Goal: Task Accomplishment & Management: Manage account settings

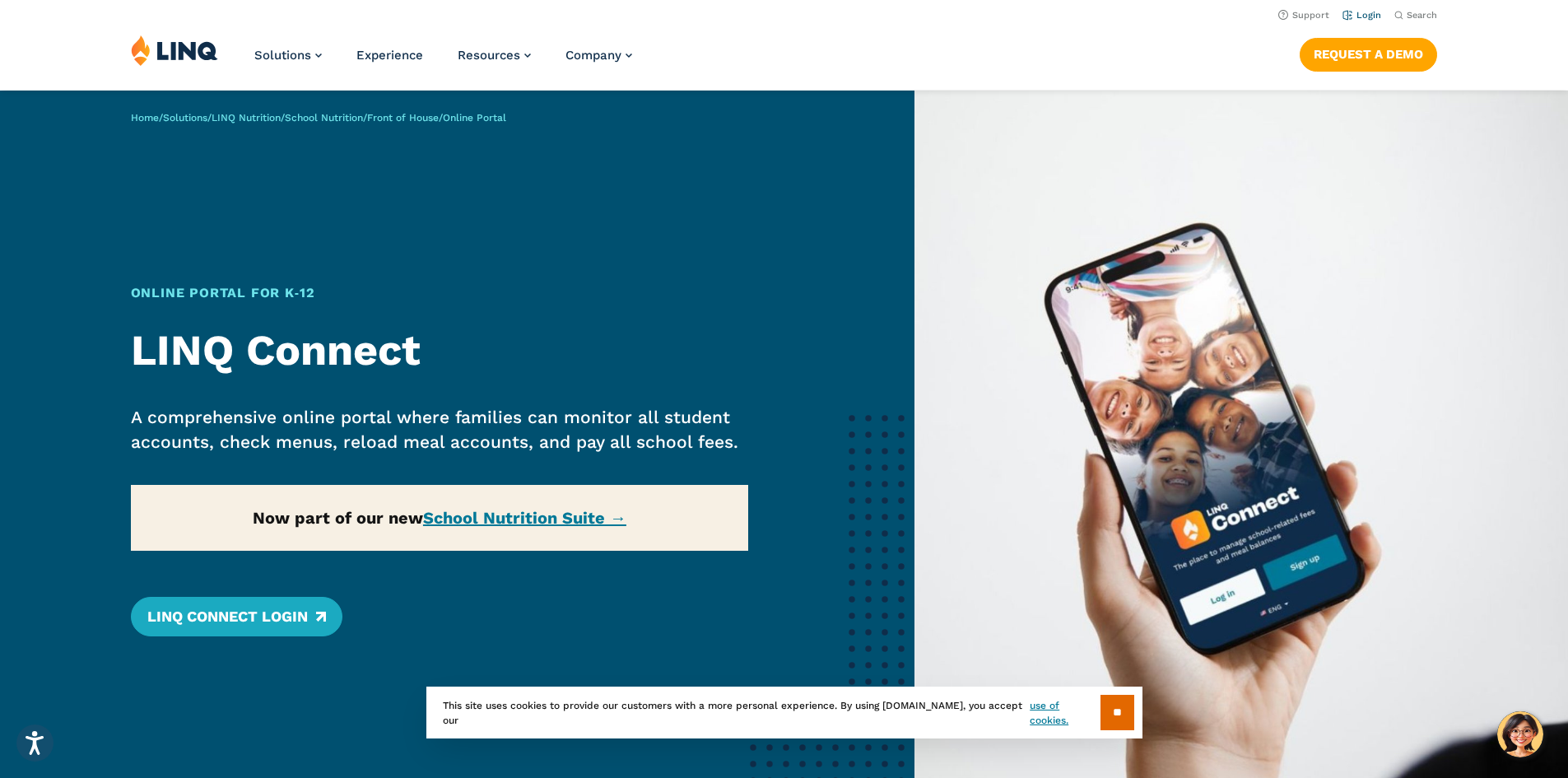
click at [1354, 16] on link "Login" at bounding box center [1361, 15] width 39 height 10
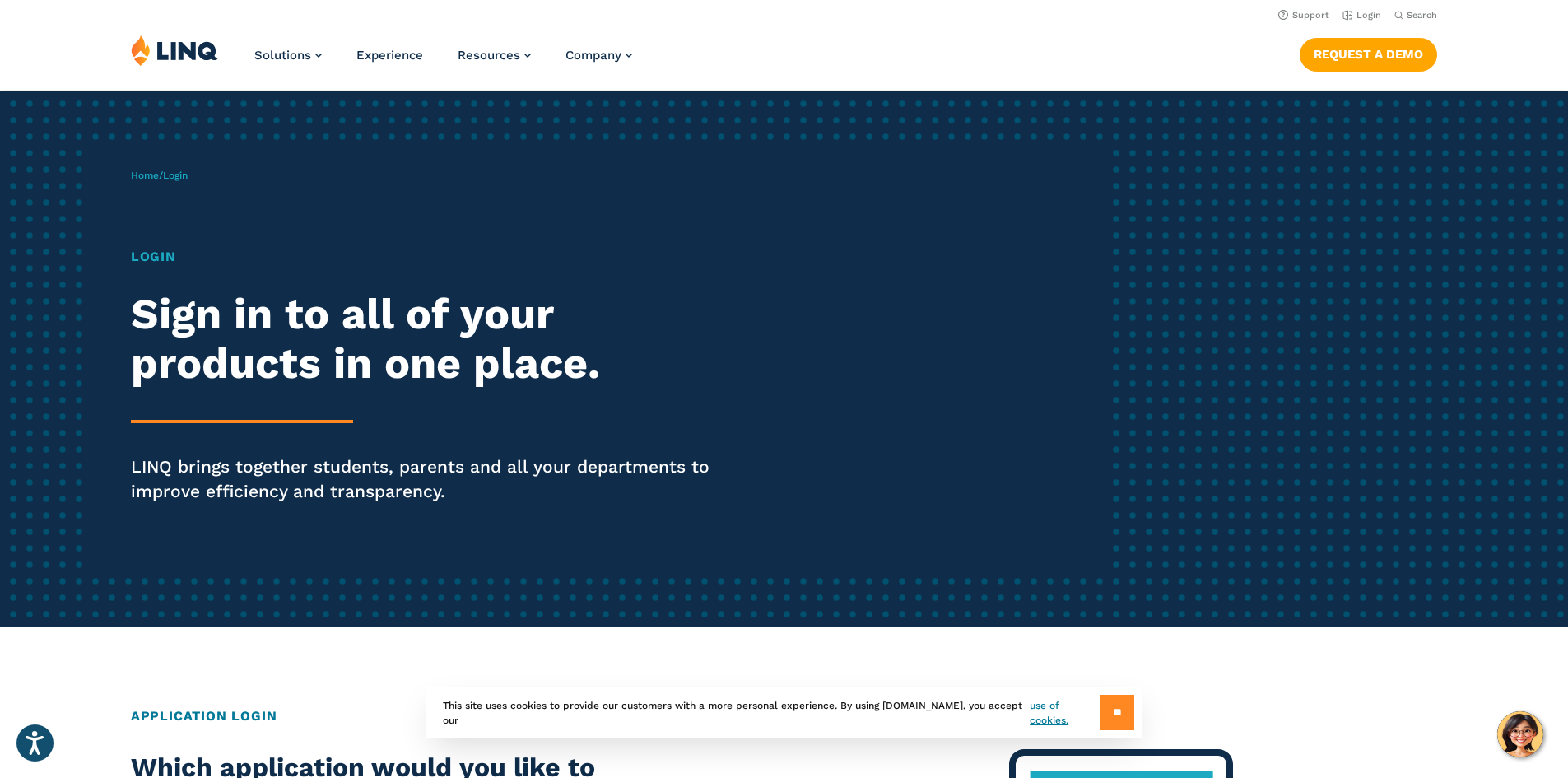
click at [1112, 705] on input "**" at bounding box center [1117, 711] width 34 height 35
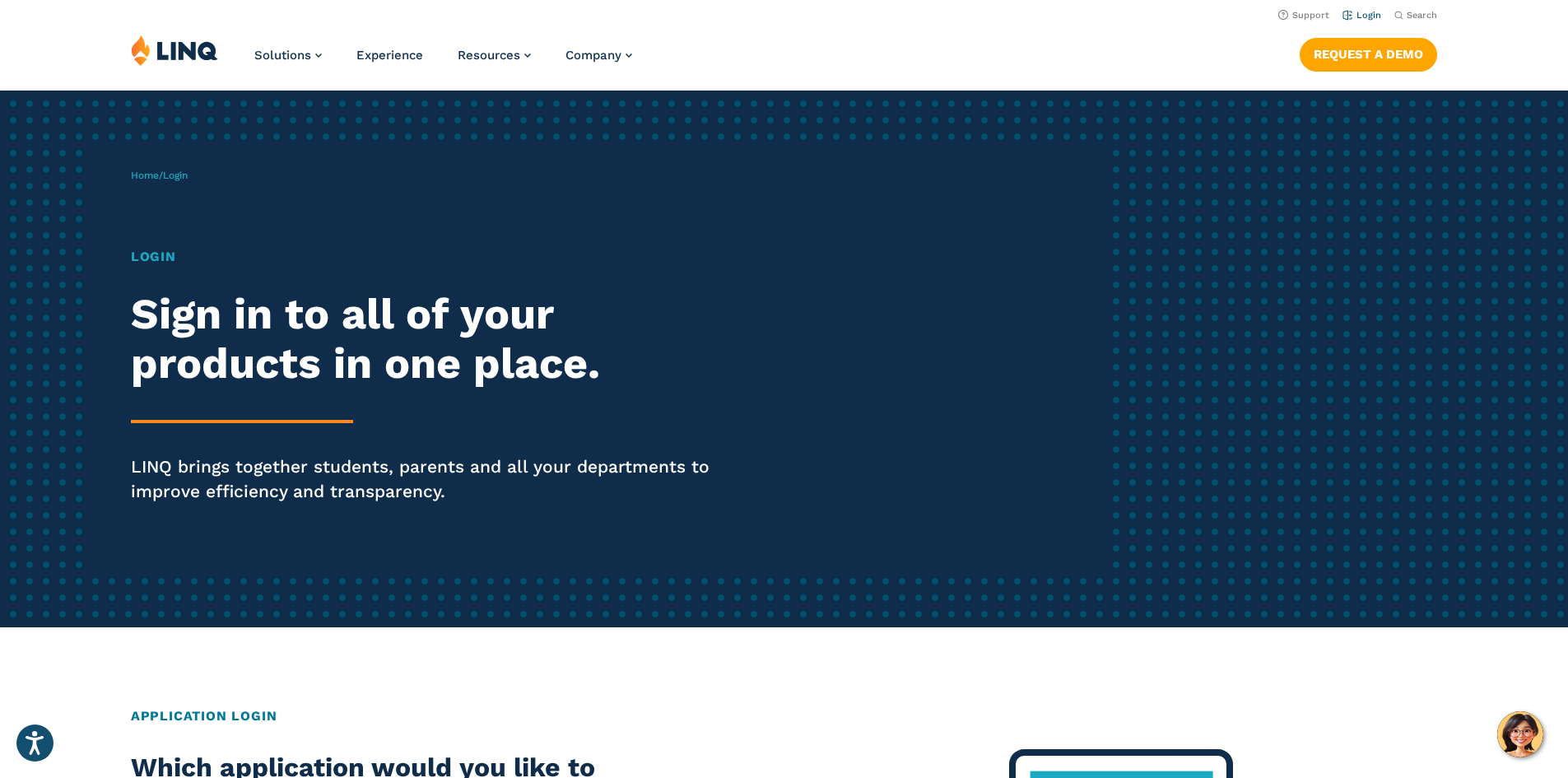
click at [1354, 14] on link "Login" at bounding box center [1361, 15] width 39 height 10
click at [163, 41] on img at bounding box center [174, 50] width 87 height 31
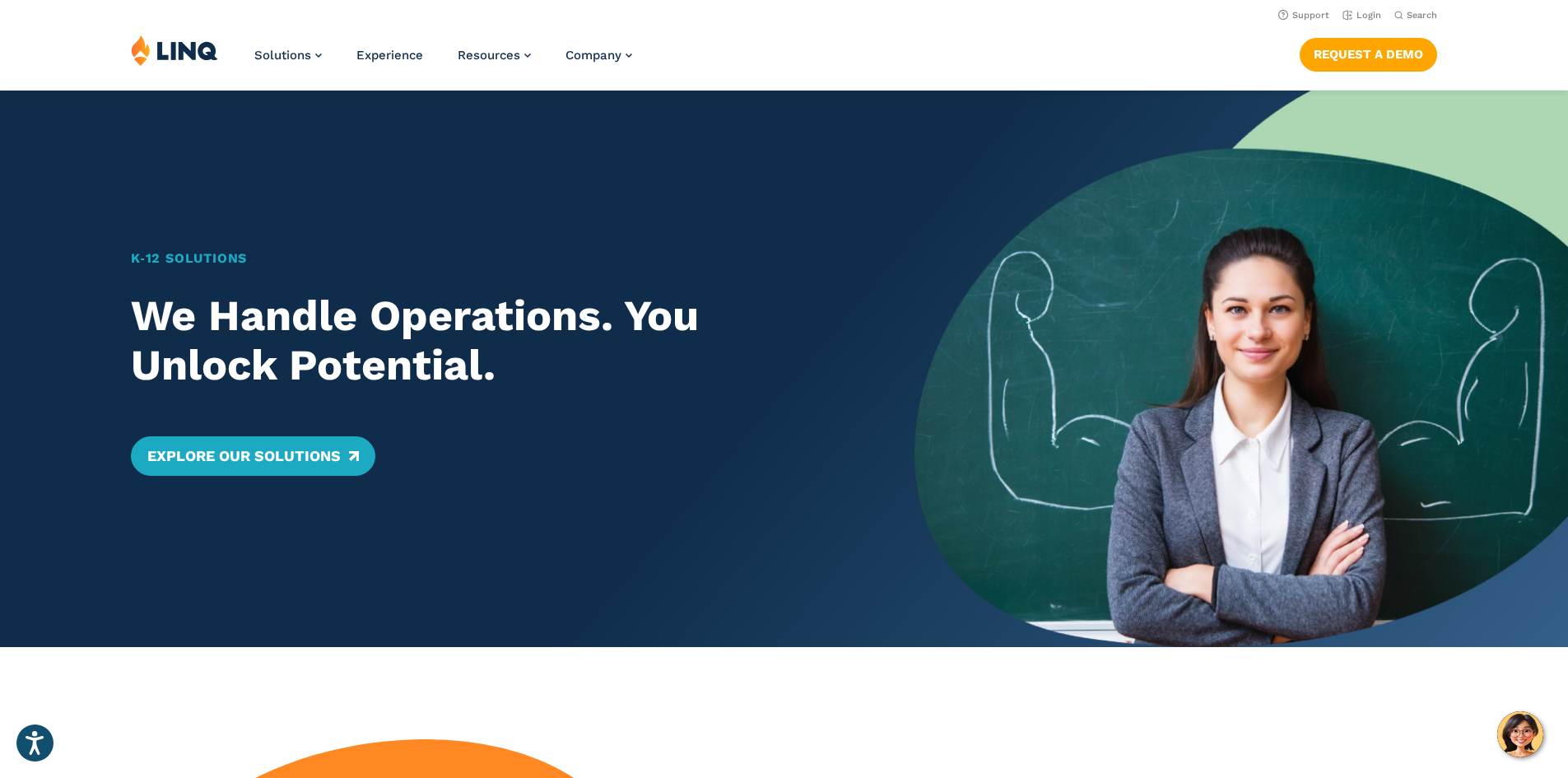
click at [175, 61] on img at bounding box center [174, 50] width 87 height 31
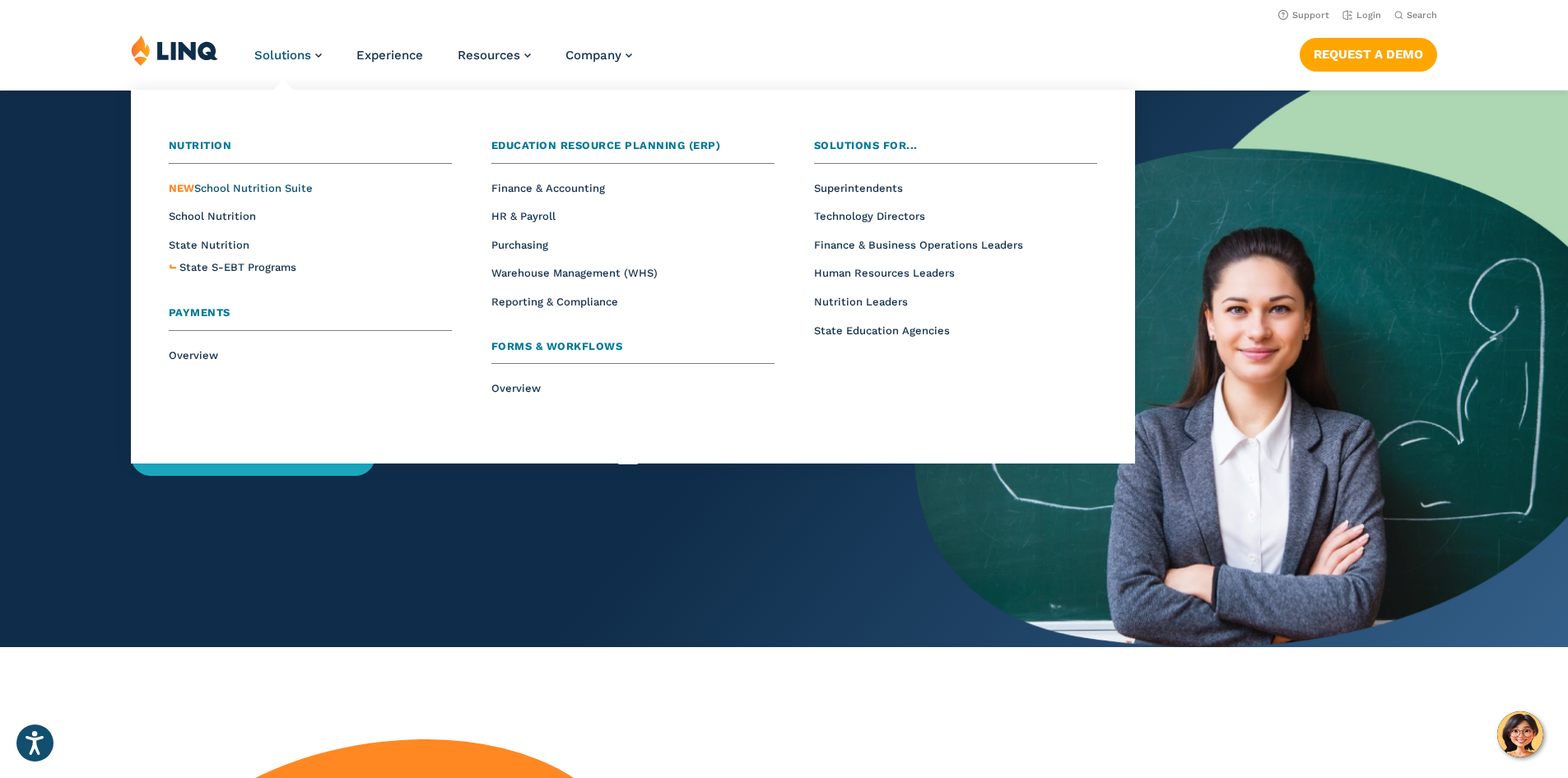
click at [246, 187] on span "NEW School Nutrition Suite" at bounding box center [240, 188] width 144 height 12
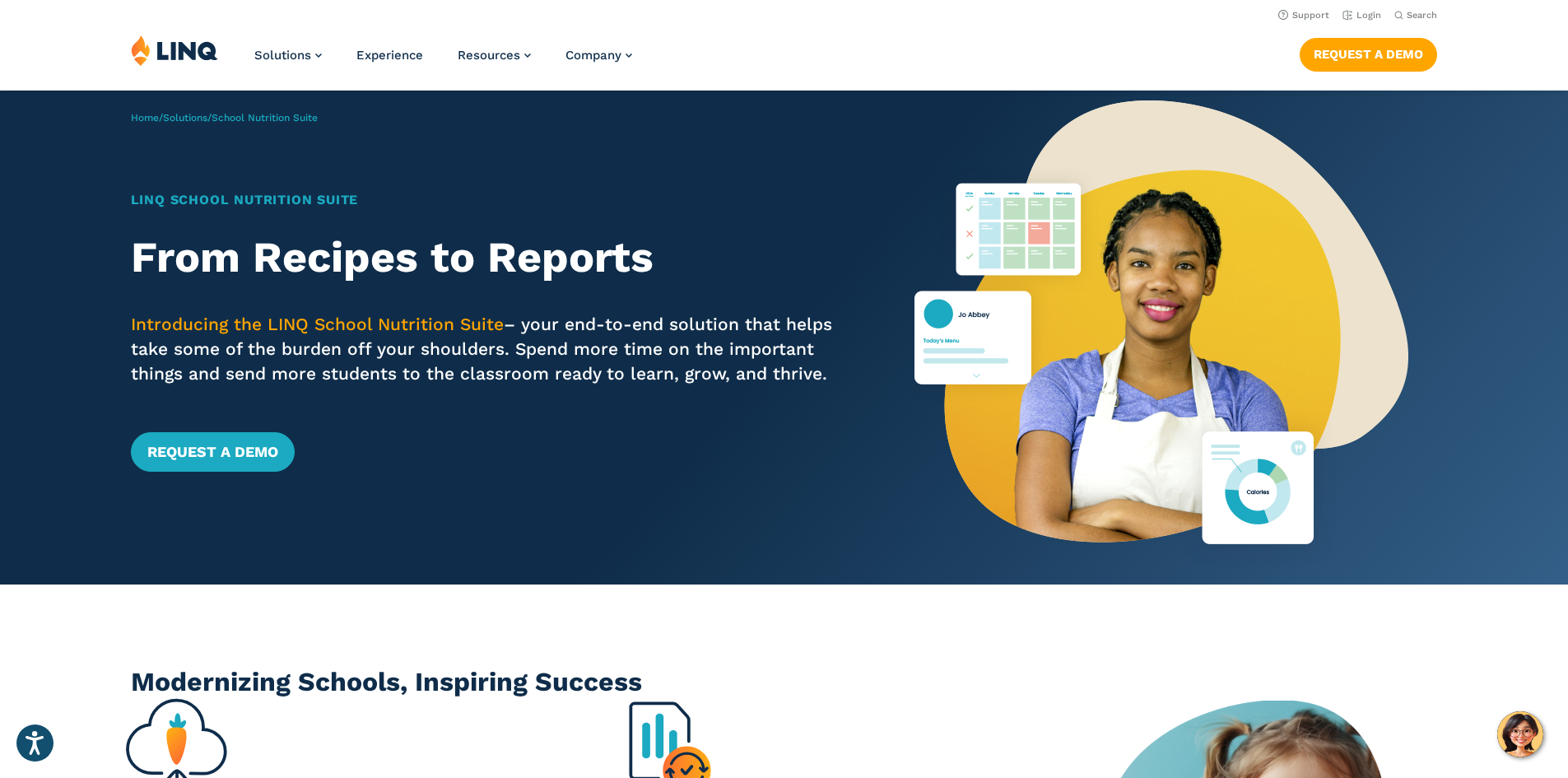
click at [171, 49] on img at bounding box center [174, 50] width 87 height 31
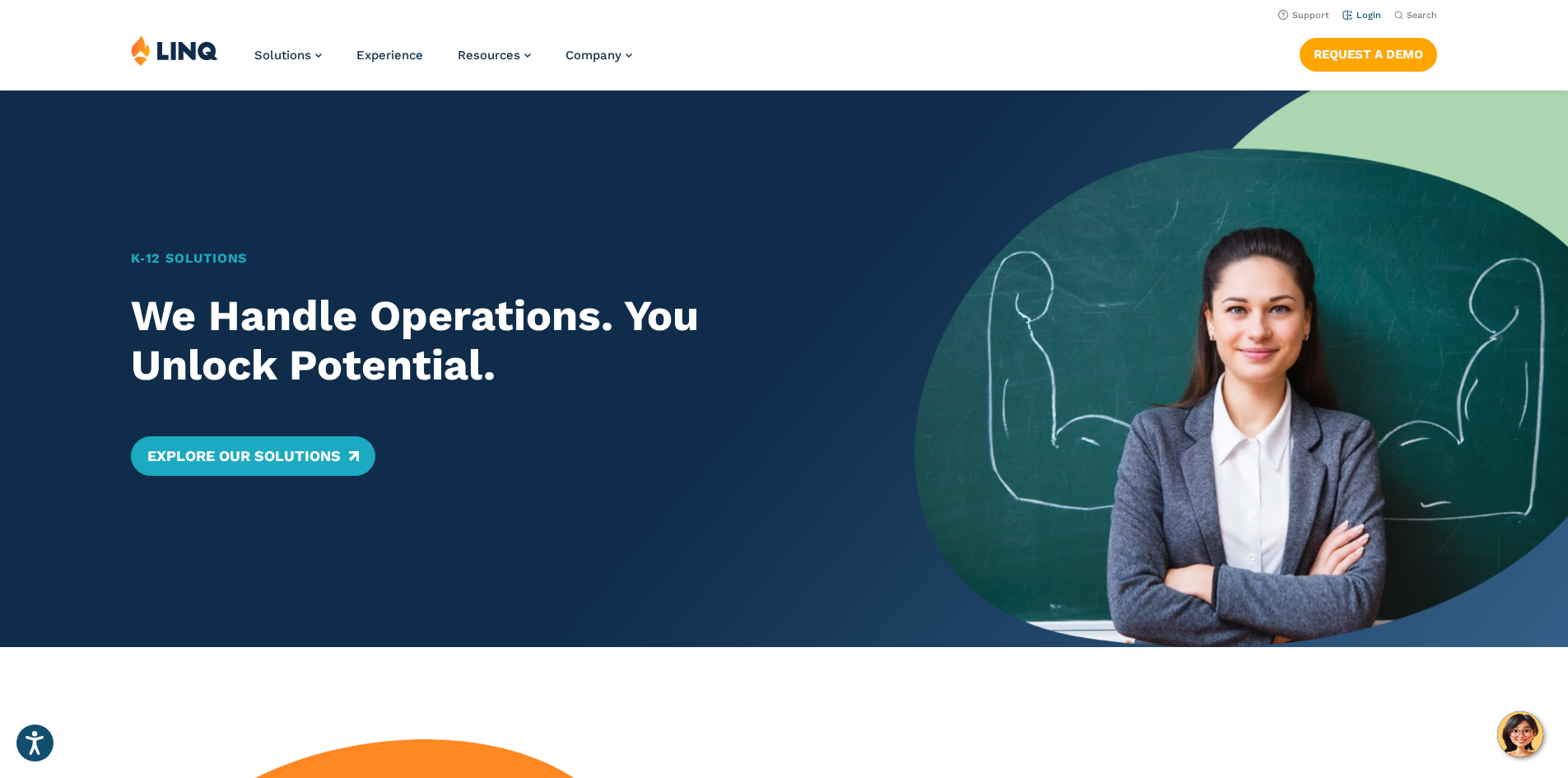
click at [1347, 16] on link "Login" at bounding box center [1361, 15] width 39 height 10
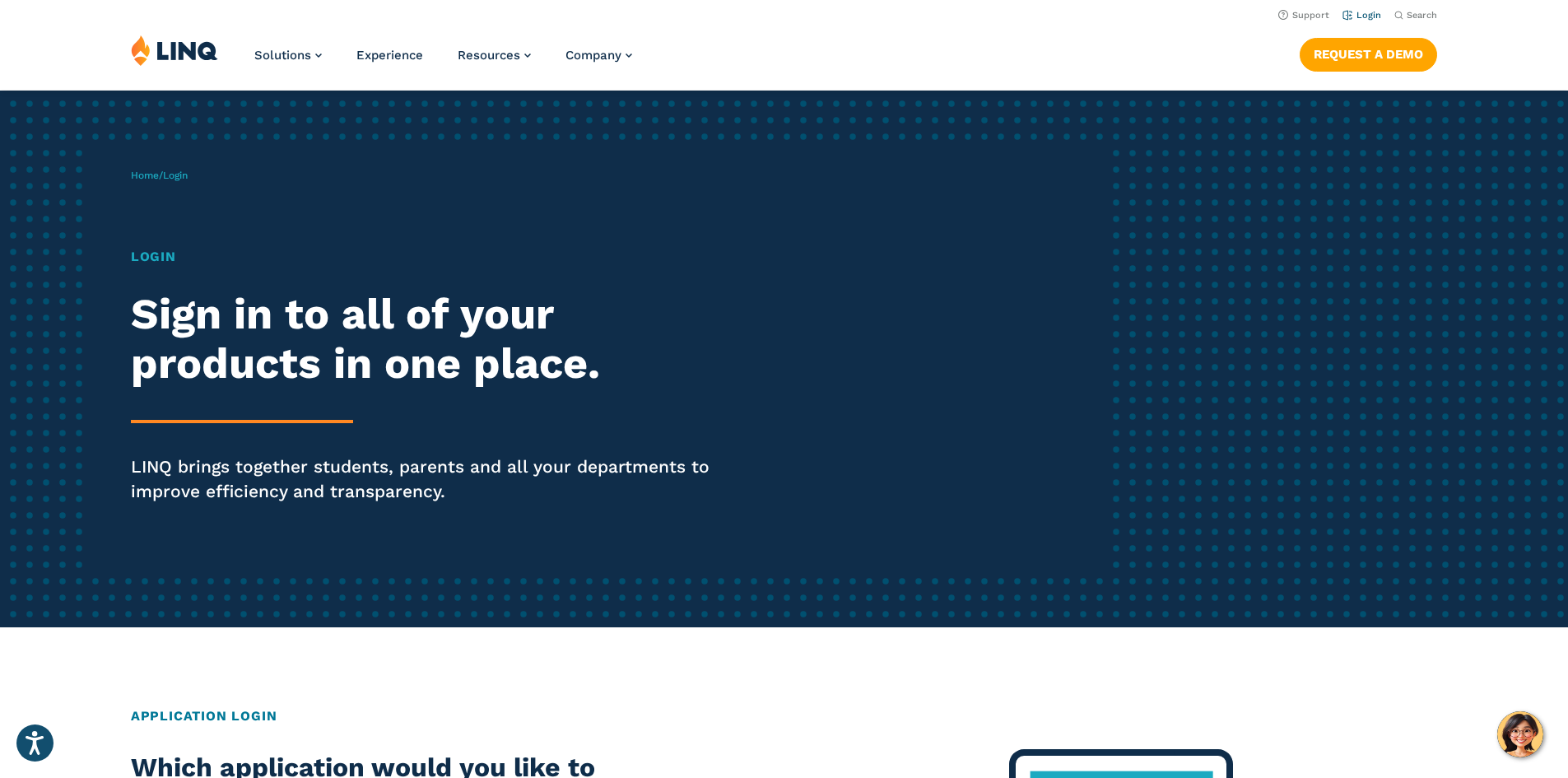
click at [1371, 10] on link "Login" at bounding box center [1361, 15] width 39 height 10
click at [1346, 11] on link "Login" at bounding box center [1361, 15] width 39 height 10
click at [1342, 16] on link "Login" at bounding box center [1361, 15] width 39 height 10
